Goal: Task Accomplishment & Management: Manage account settings

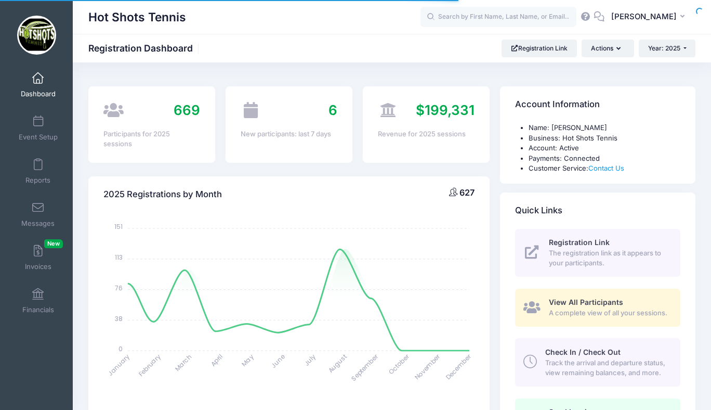
select select
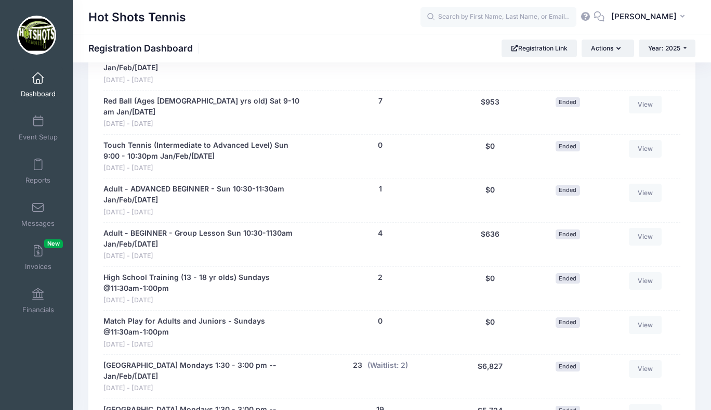
scroll to position [607, 0]
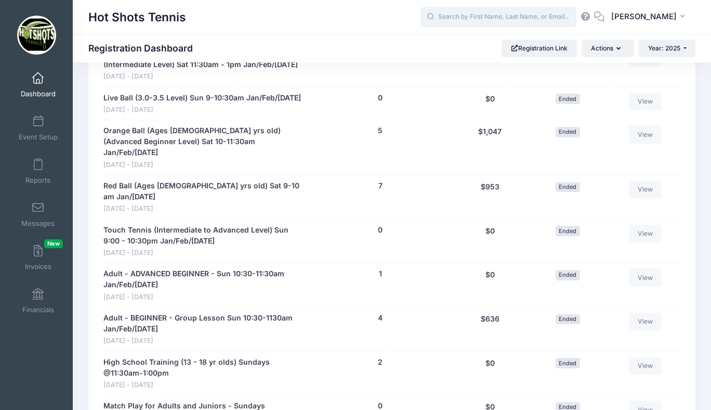
click at [482, 18] on input "text" at bounding box center [499, 17] width 156 height 21
type input "n"
click at [38, 83] on span at bounding box center [38, 78] width 0 height 11
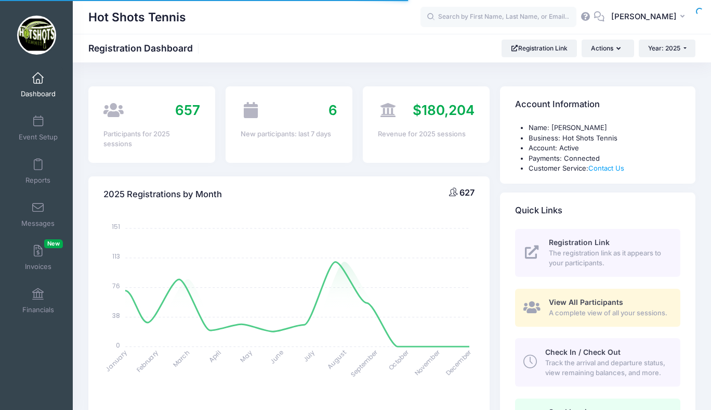
select select
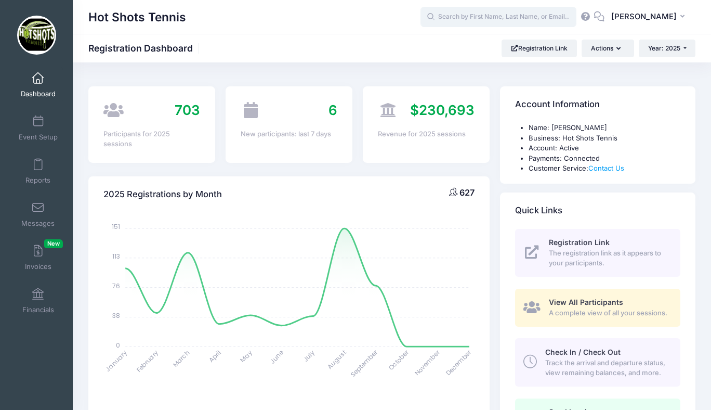
click at [485, 12] on input "text" at bounding box center [499, 17] width 156 height 21
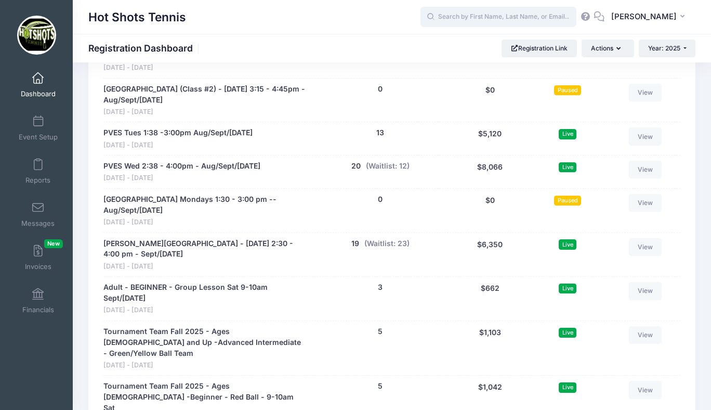
scroll to position [2195, 0]
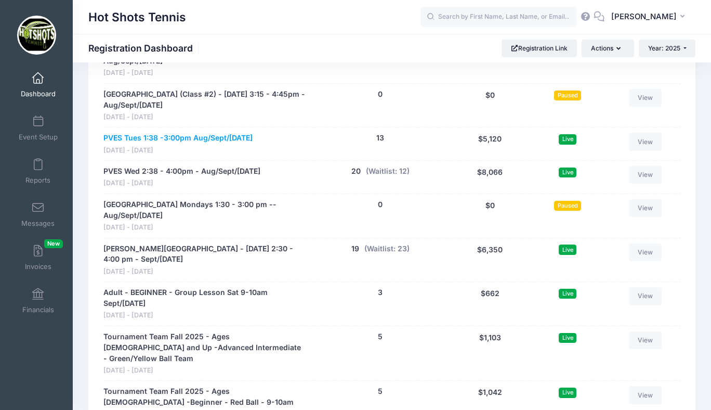
click at [205, 138] on link "PVES Tues 1:38 -3:00pm Aug/Sept/[DATE]" at bounding box center [177, 138] width 149 height 11
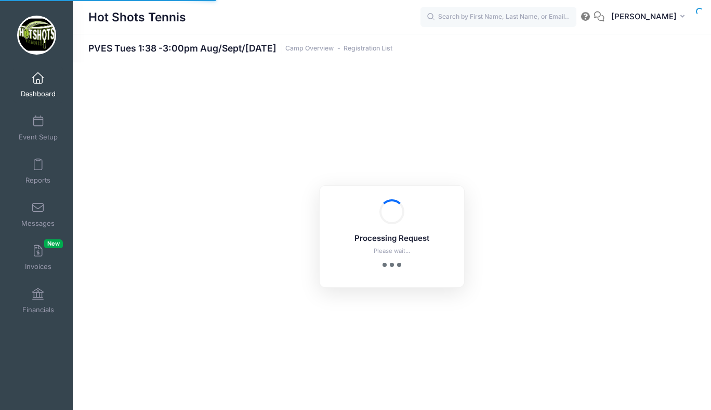
select select "10"
